Goal: Task Accomplishment & Management: Manage account settings

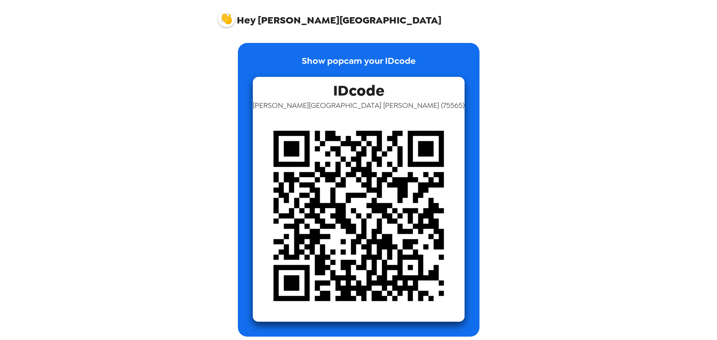
click at [233, 17] on img at bounding box center [226, 18] width 17 height 17
click at [234, 18] on img at bounding box center [226, 18] width 17 height 17
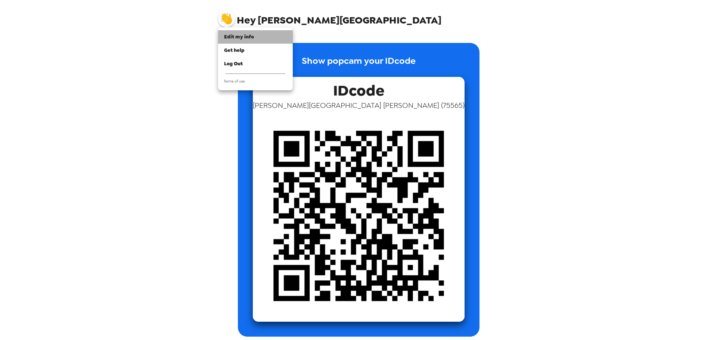
click at [237, 35] on span "Edit my info" at bounding box center [239, 37] width 30 height 6
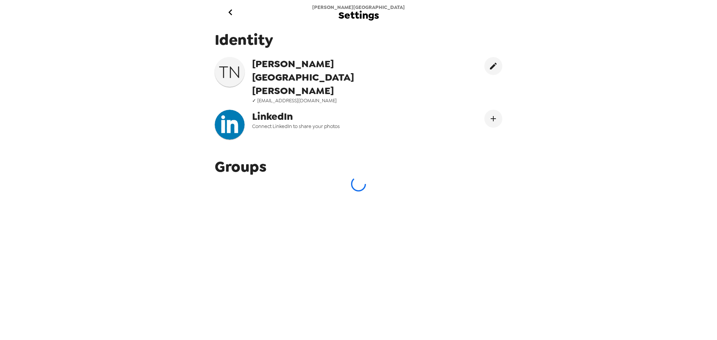
click at [273, 155] on div "Groups" at bounding box center [358, 174] width 299 height 46
click at [378, 176] on div "Groups" at bounding box center [358, 174] width 299 height 46
click at [433, 187] on div "Identity T N Tram-Anh Nguyen ✓ tnguyen@bottomline.org LinkedIn Connect LinkedIn…" at bounding box center [358, 178] width 299 height 309
click at [229, 12] on icon "go back" at bounding box center [230, 12] width 4 height 6
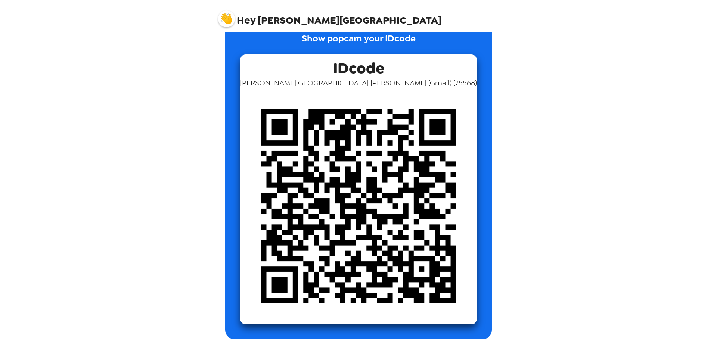
scroll to position [41, 0]
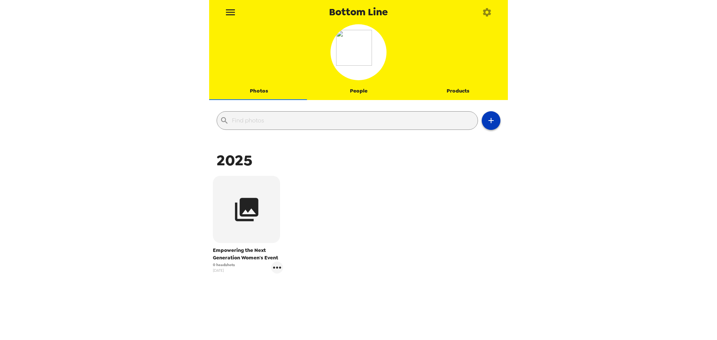
click at [490, 120] on icon "button" at bounding box center [491, 120] width 9 height 9
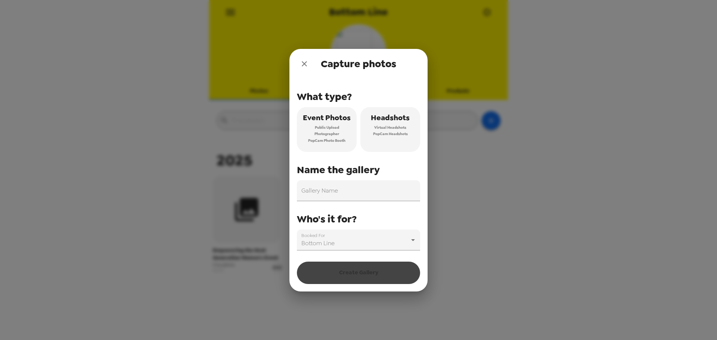
click at [303, 61] on icon "close" at bounding box center [304, 63] width 9 height 9
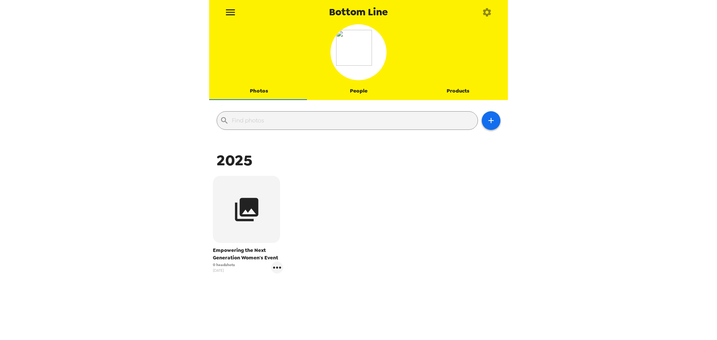
click at [235, 17] on icon "menu" at bounding box center [231, 12] width 12 height 12
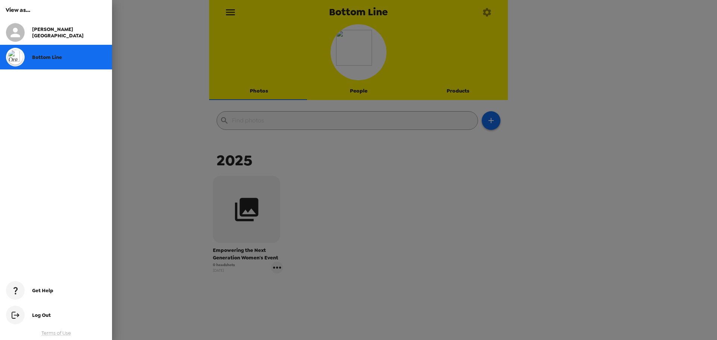
click at [478, 14] on div at bounding box center [358, 170] width 717 height 340
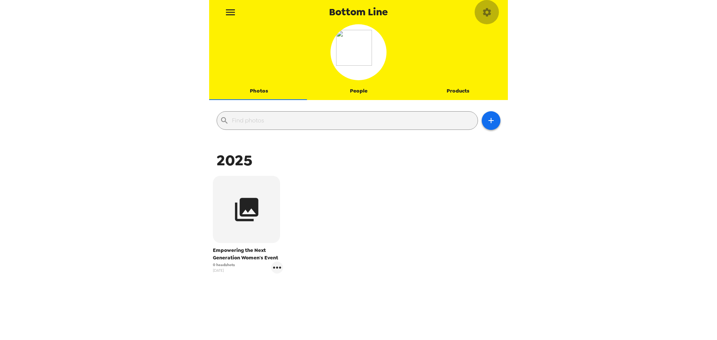
click at [489, 13] on icon "button" at bounding box center [487, 12] width 8 height 8
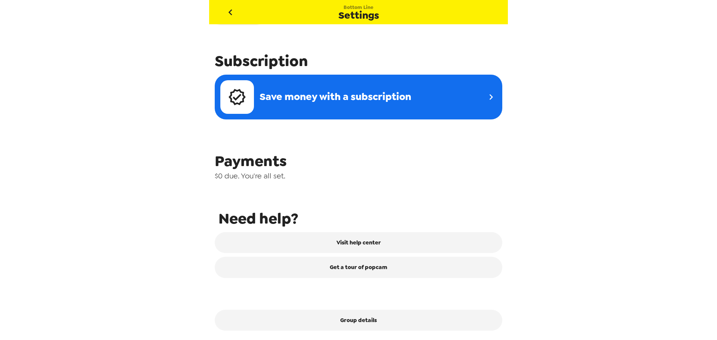
scroll to position [240, 0]
